Goal: Navigation & Orientation: Find specific page/section

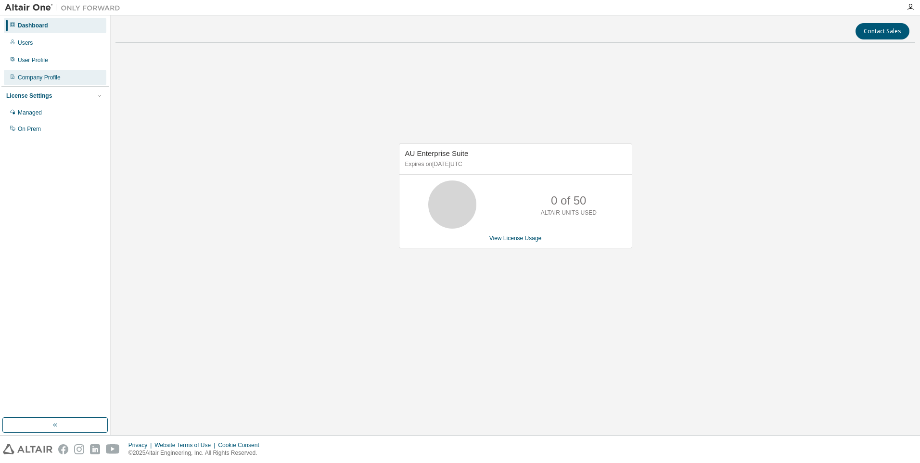
click at [58, 77] on div "Company Profile" at bounding box center [39, 78] width 43 height 8
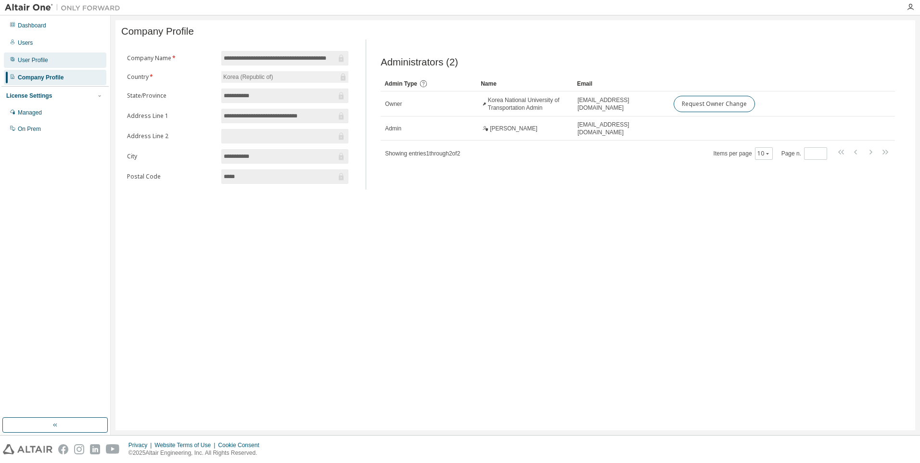
click at [58, 67] on div "User Profile" at bounding box center [55, 59] width 102 height 15
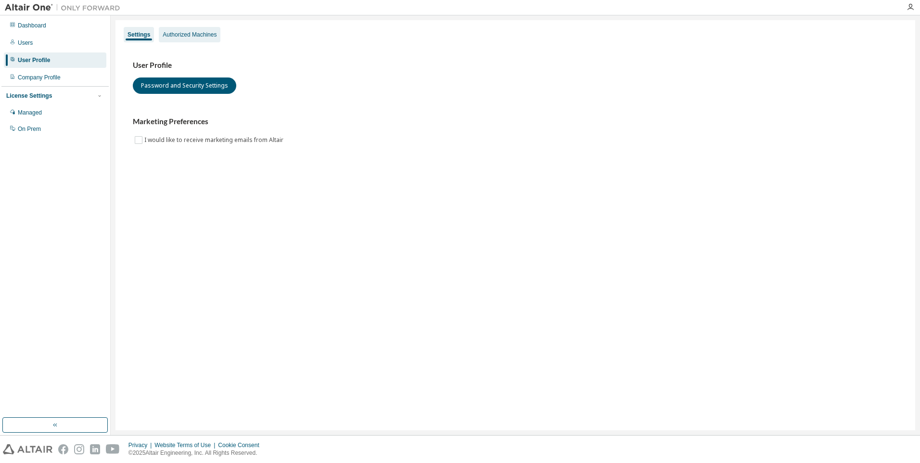
click at [163, 38] on div "Authorized Machines" at bounding box center [190, 35] width 54 height 8
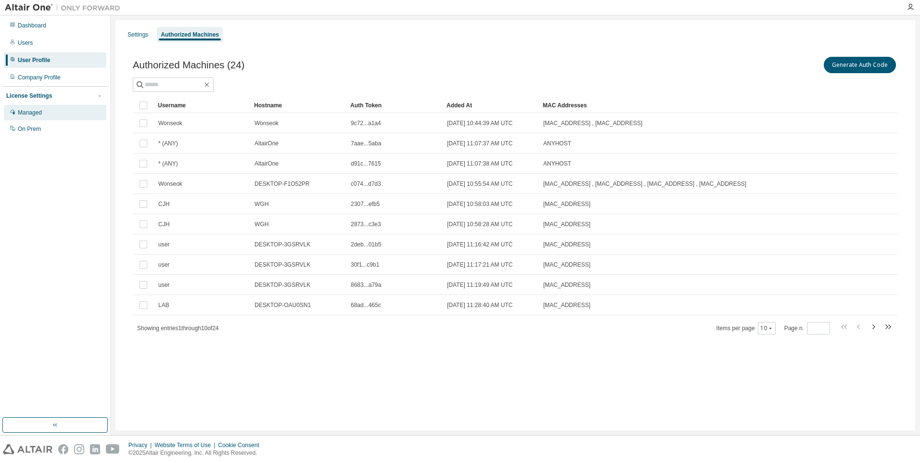
click at [38, 117] on div "Managed" at bounding box center [55, 112] width 102 height 15
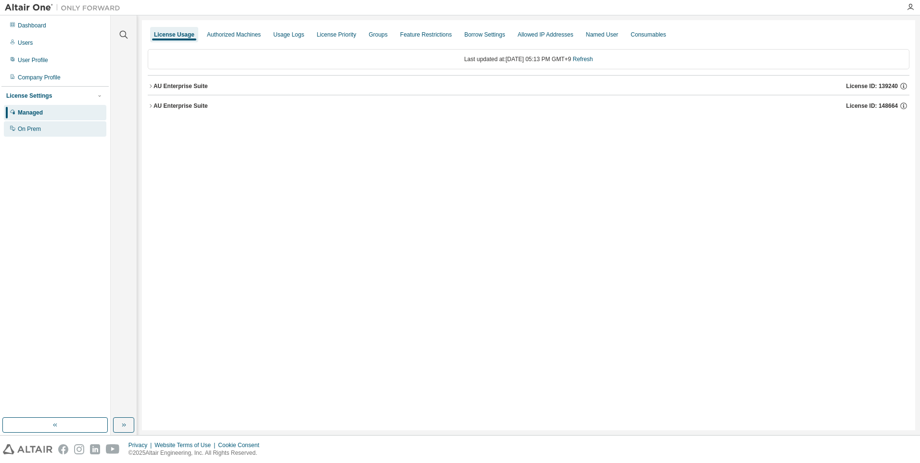
click at [40, 131] on div "On Prem" at bounding box center [29, 129] width 23 height 8
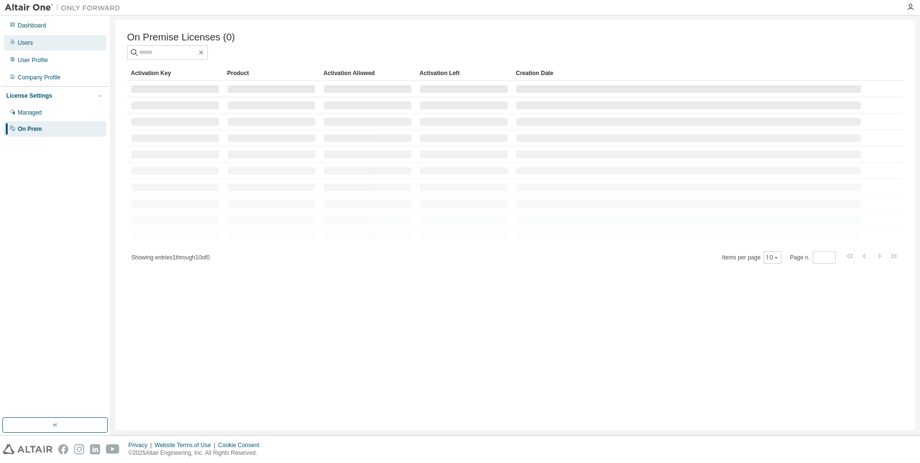
click at [35, 39] on div "Users" at bounding box center [55, 42] width 102 height 15
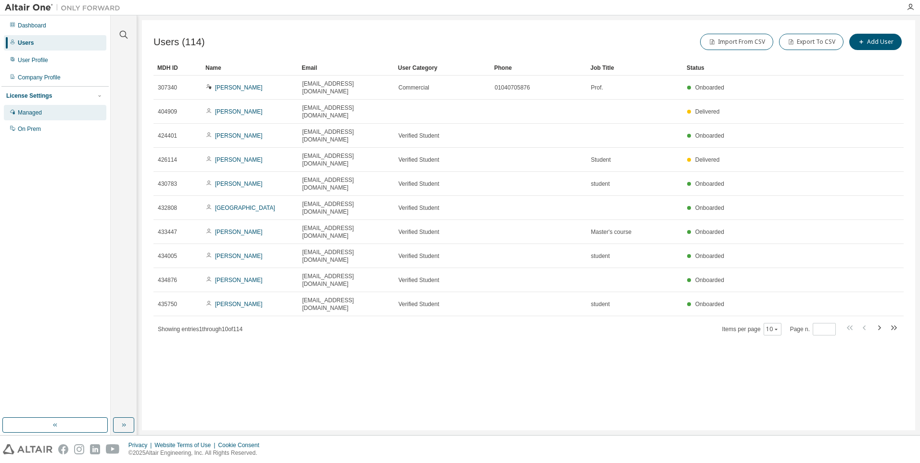
click at [39, 114] on div "Managed" at bounding box center [30, 113] width 24 height 8
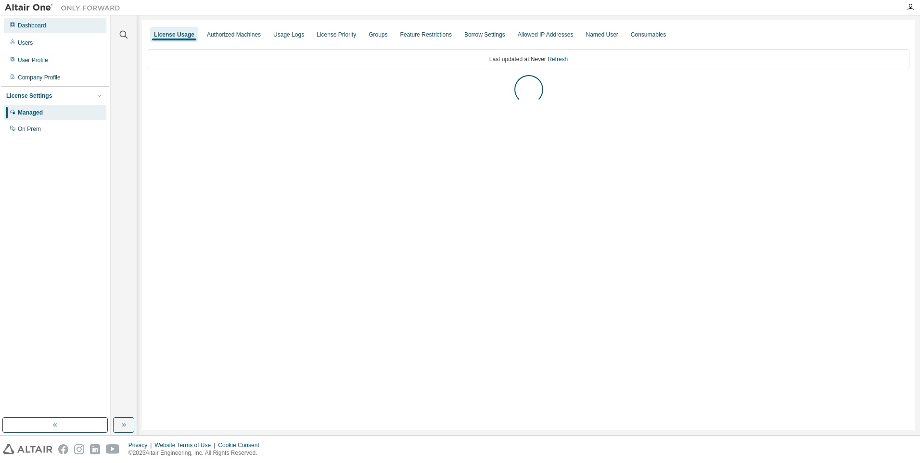
click at [52, 27] on div "Dashboard" at bounding box center [55, 25] width 102 height 15
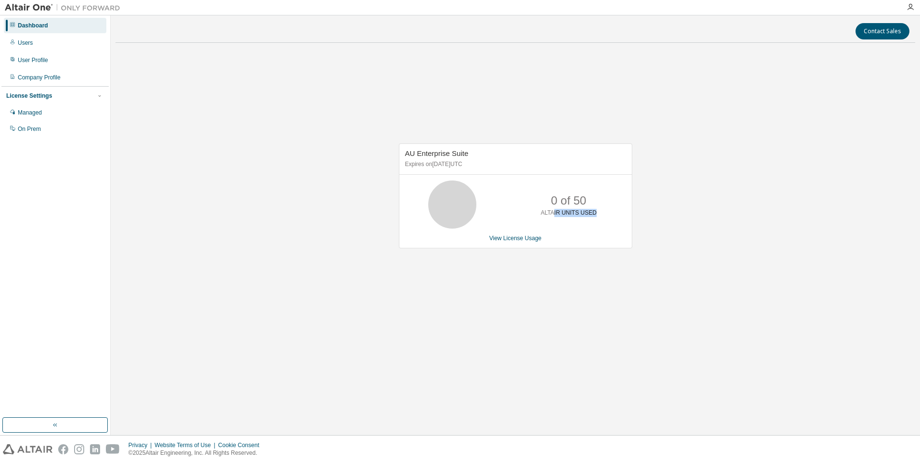
drag, startPoint x: 554, startPoint y: 214, endPoint x: 604, endPoint y: 214, distance: 50.0
click at [604, 214] on div "0 of 50 ALTAIR UNITS USED" at bounding box center [568, 204] width 77 height 48
drag, startPoint x: 604, startPoint y: 214, endPoint x: 603, endPoint y: 235, distance: 21.7
click at [603, 235] on div "View License Usage" at bounding box center [515, 238] width 221 height 8
